Goal: Find specific page/section: Find specific page/section

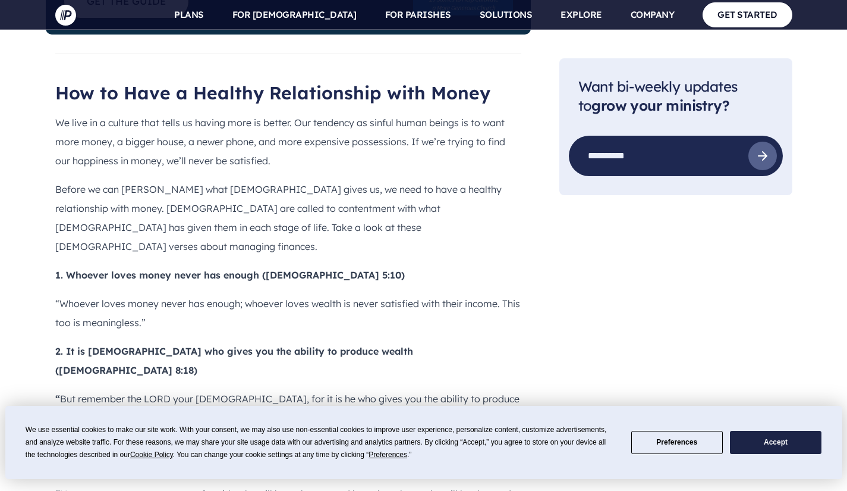
scroll to position [972, 0]
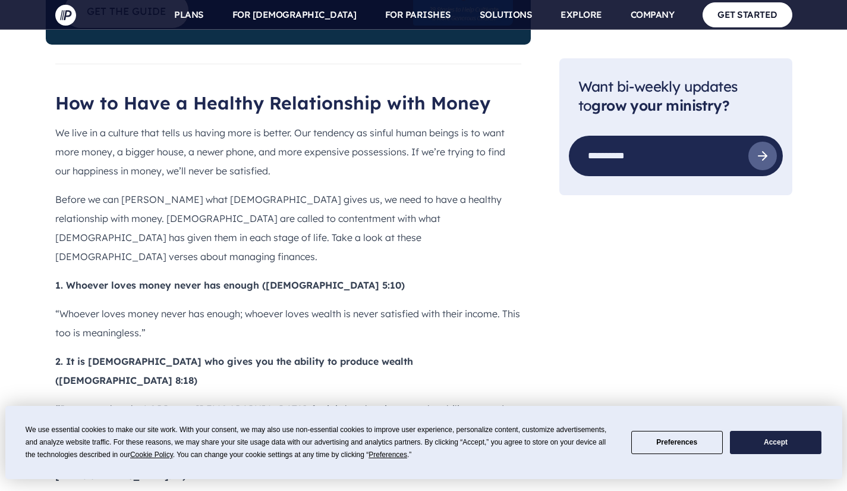
drag, startPoint x: 0, startPoint y: 0, endPoint x: 855, endPoint y: 109, distance: 862.0
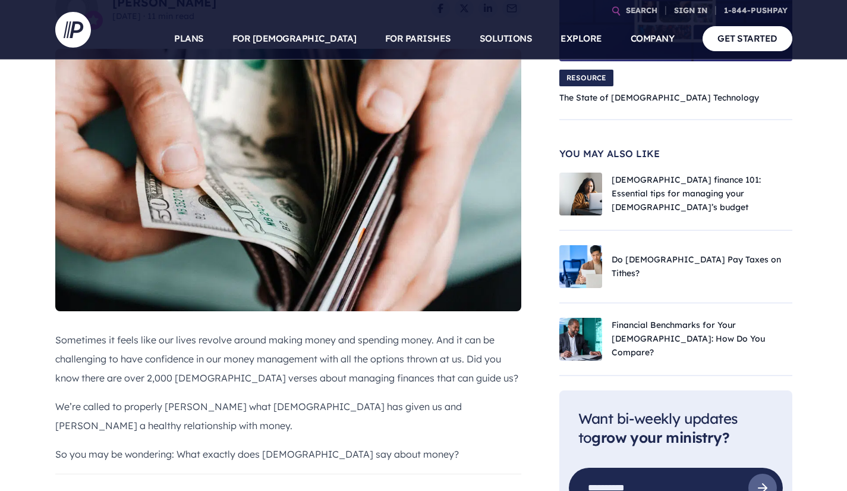
scroll to position [0, 0]
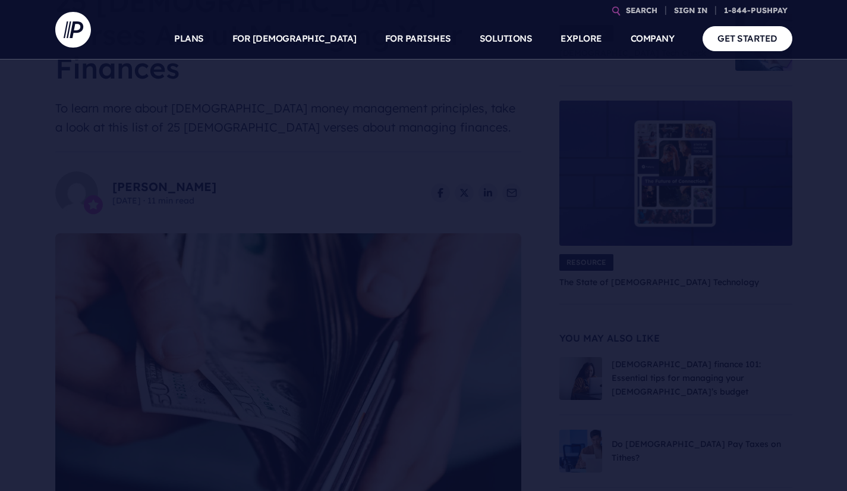
scroll to position [64, 0]
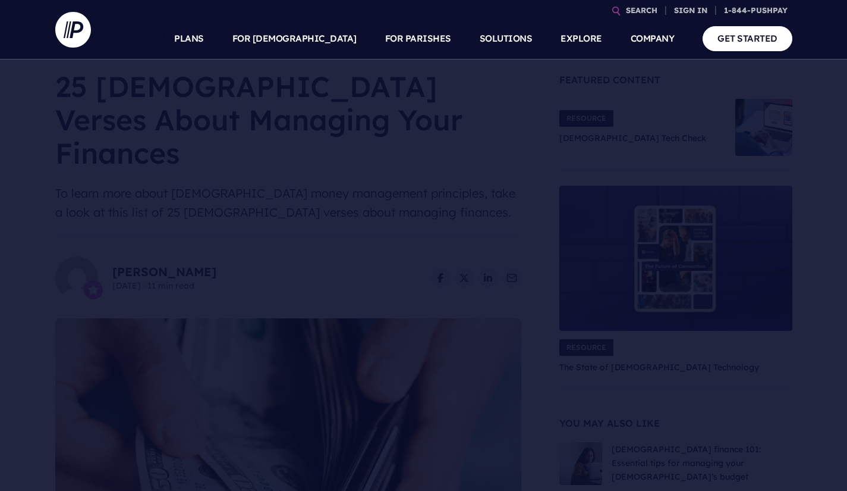
drag, startPoint x: 0, startPoint y: 0, endPoint x: 828, endPoint y: 41, distance: 828.7
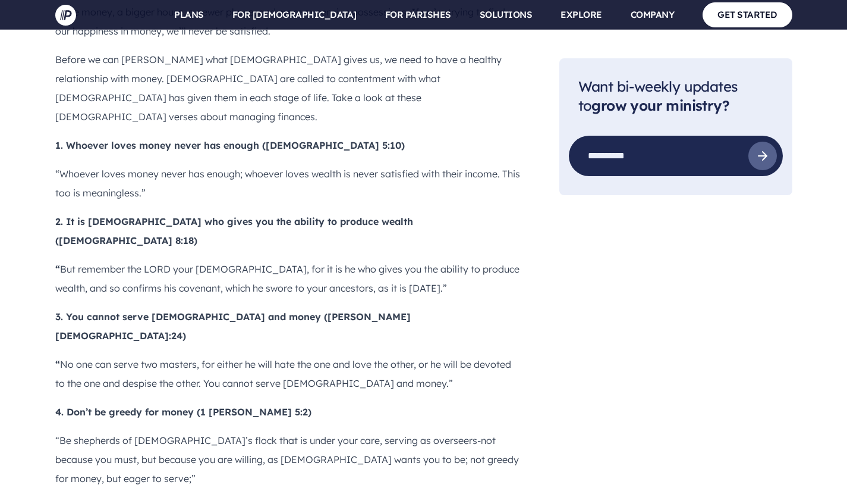
scroll to position [1088, 0]
